Goal: Transaction & Acquisition: Subscribe to service/newsletter

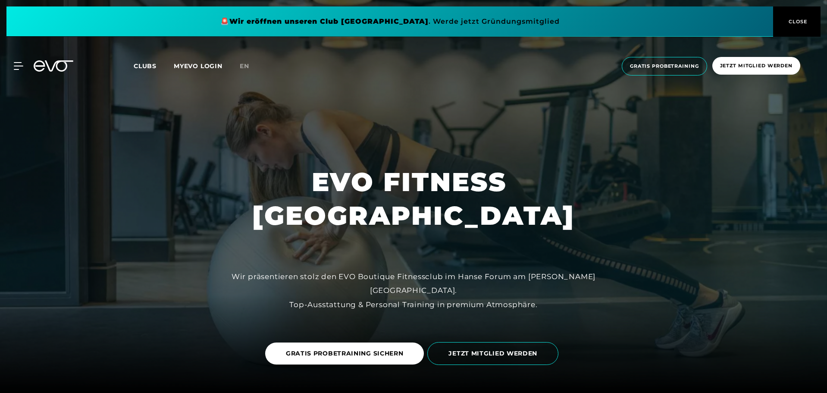
click at [147, 64] on span "Clubs" at bounding box center [145, 66] width 23 height 8
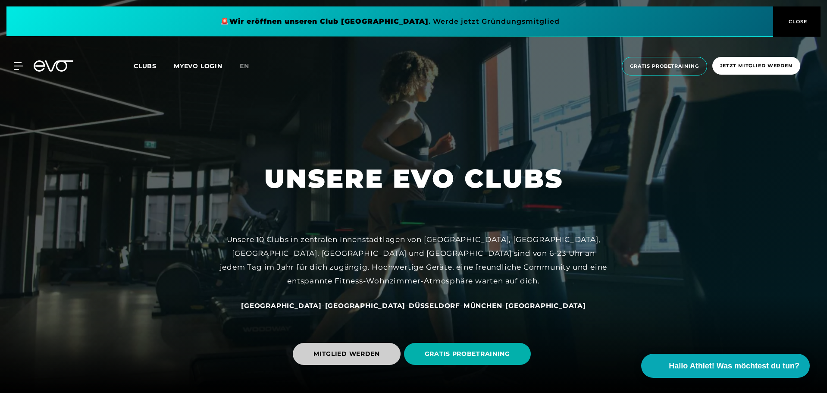
click at [378, 344] on span "MITGLIED WERDEN" at bounding box center [347, 354] width 108 height 22
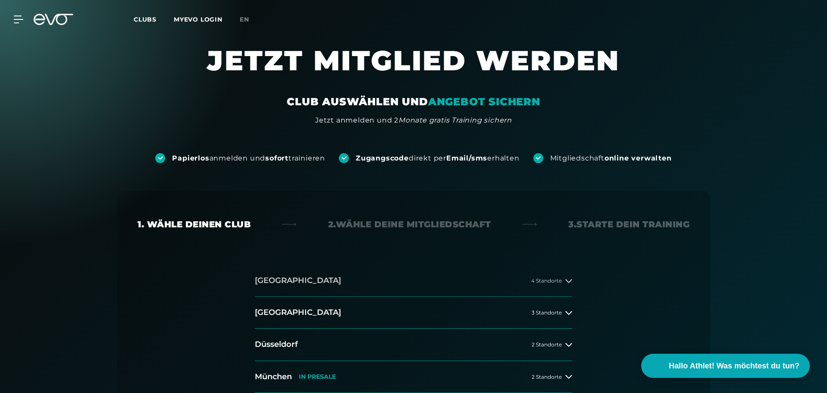
click at [459, 278] on button "[GEOGRAPHIC_DATA] 4 Standorte" at bounding box center [413, 281] width 317 height 32
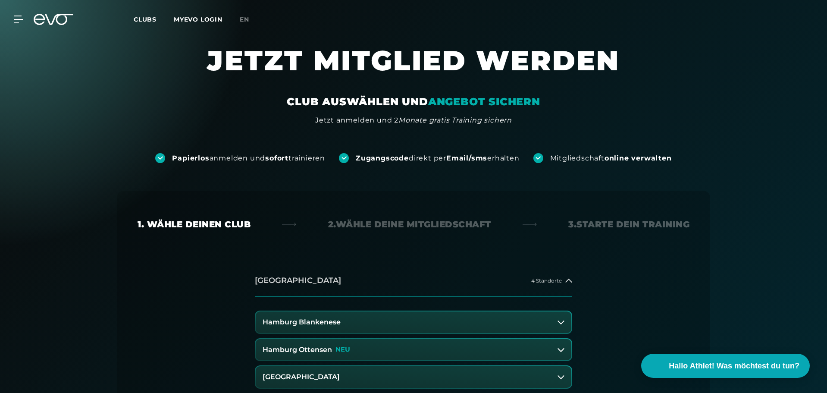
scroll to position [144, 0]
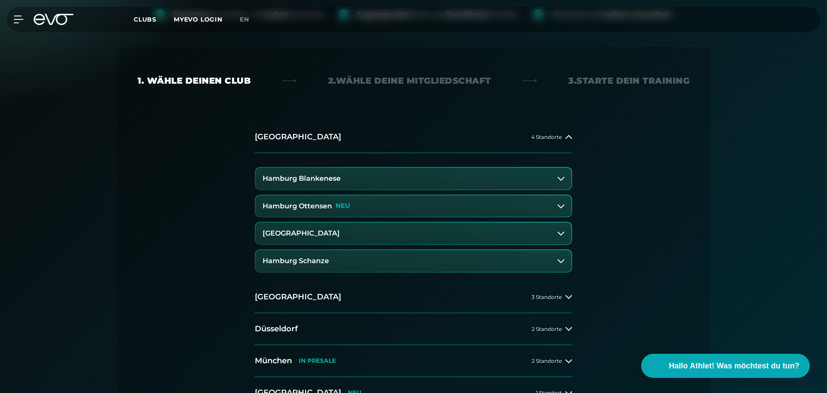
click at [365, 235] on button "[GEOGRAPHIC_DATA]" at bounding box center [413, 233] width 315 height 22
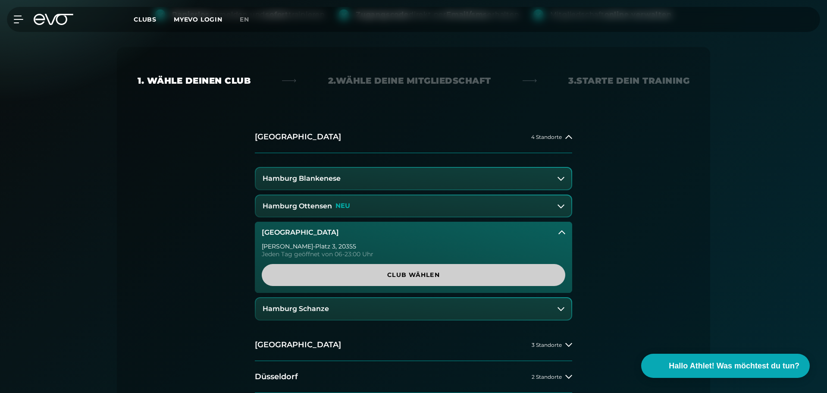
click at [403, 275] on span "Club wählen" at bounding box center [413, 274] width 262 height 9
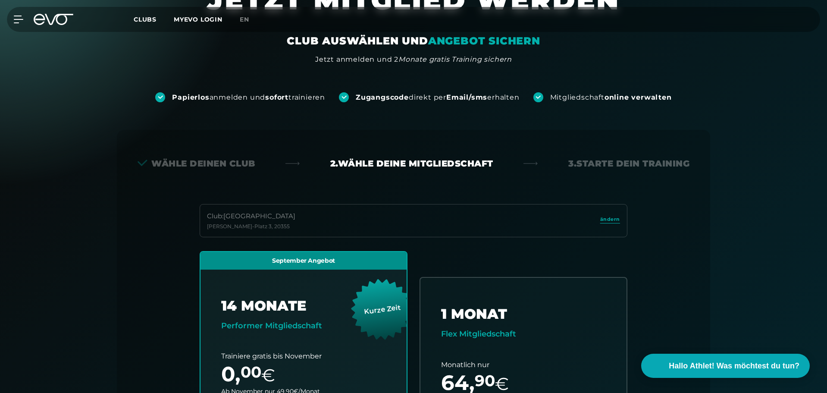
scroll to position [0, 0]
